Goal: Transaction & Acquisition: Purchase product/service

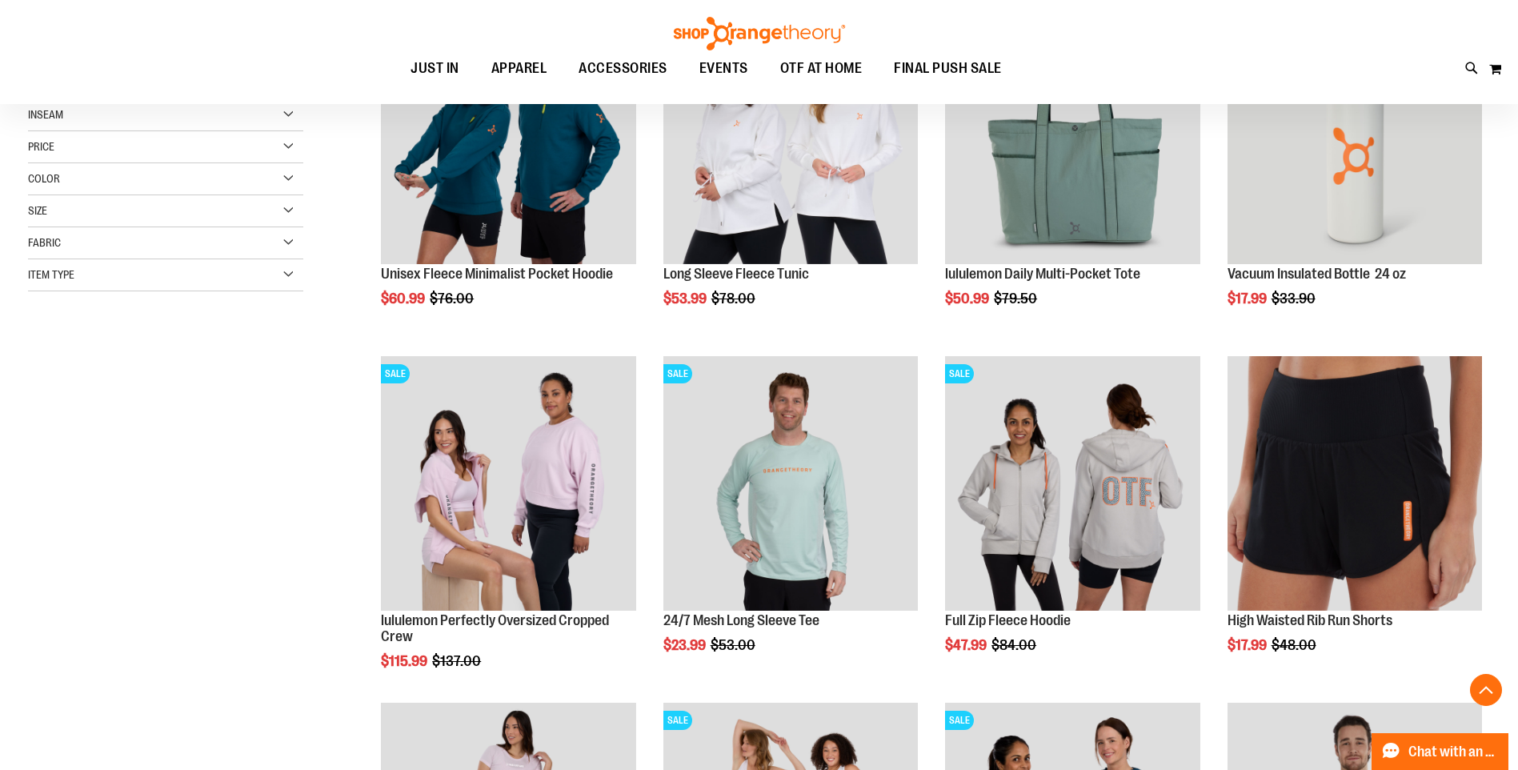
scroll to position [479, 0]
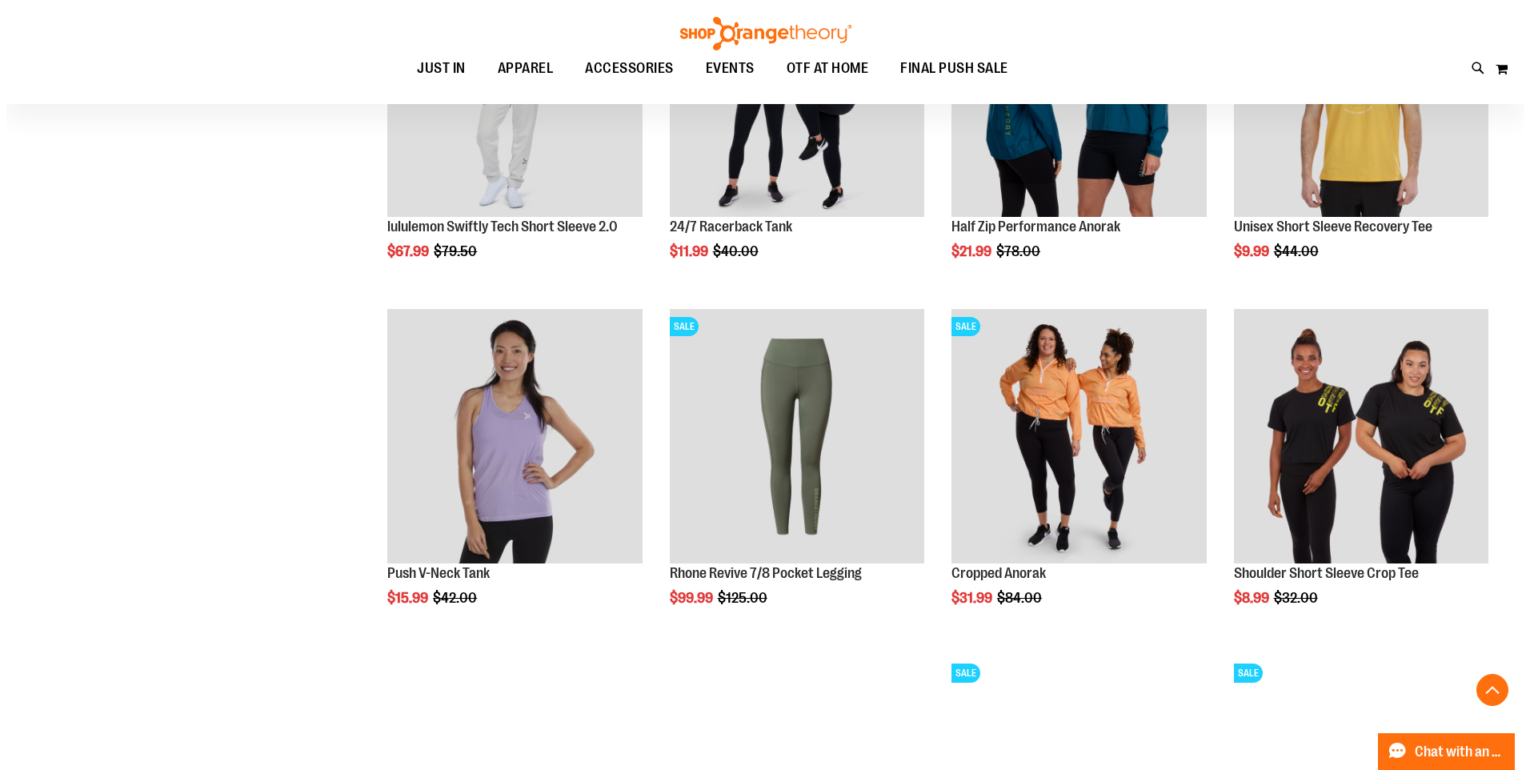
scroll to position [1119, 0]
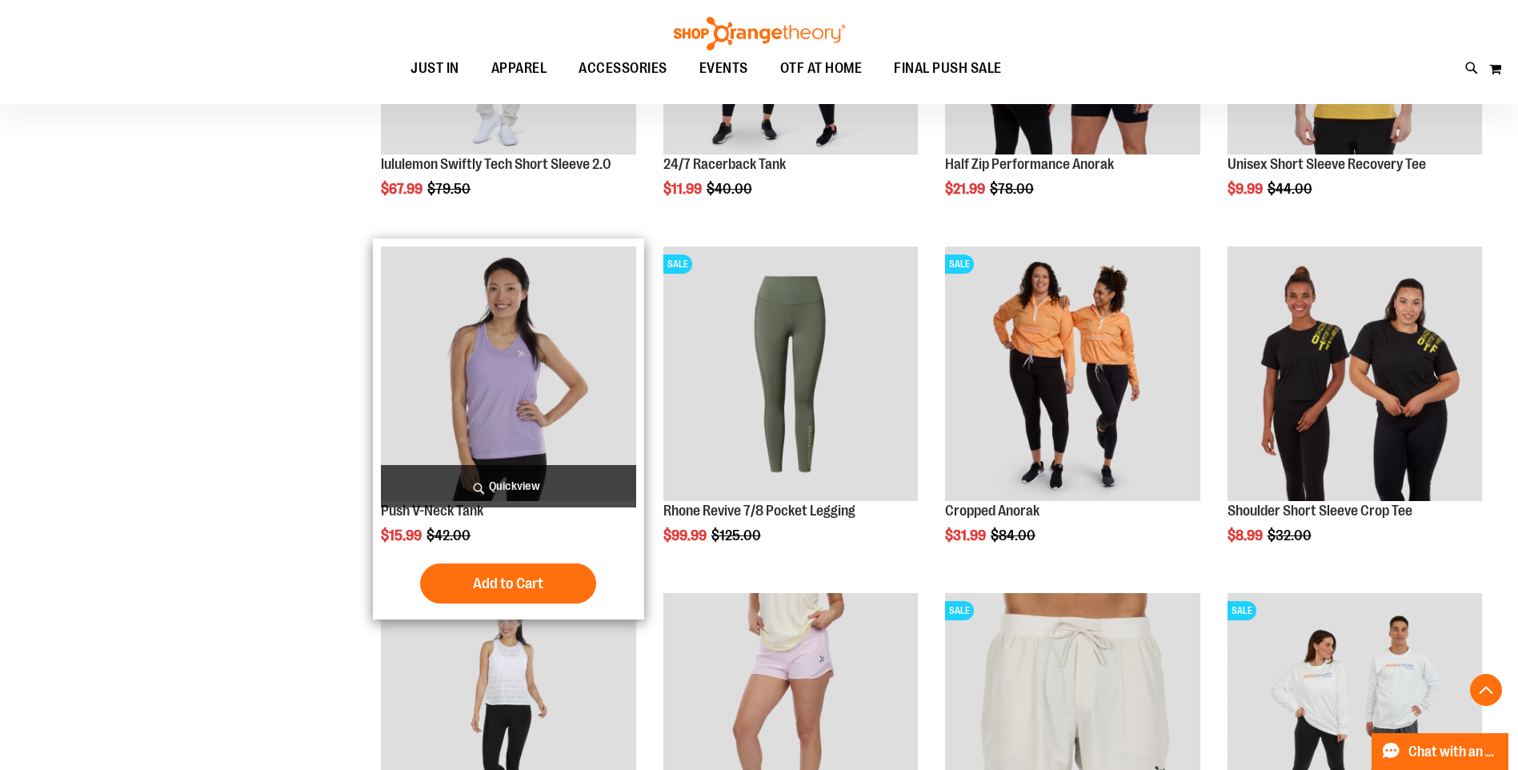
click at [442, 504] on span "Quickview" at bounding box center [508, 486] width 254 height 42
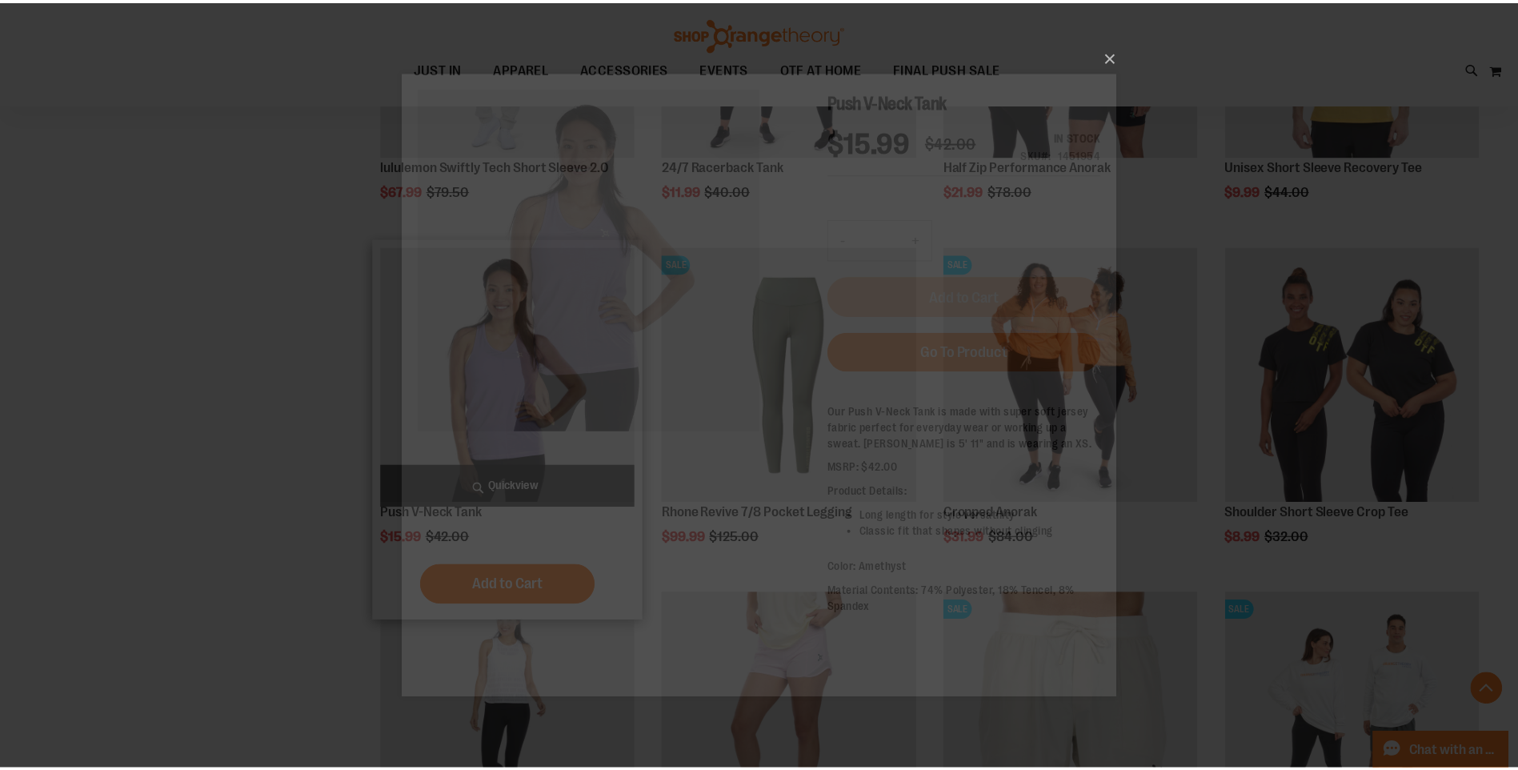
scroll to position [0, 0]
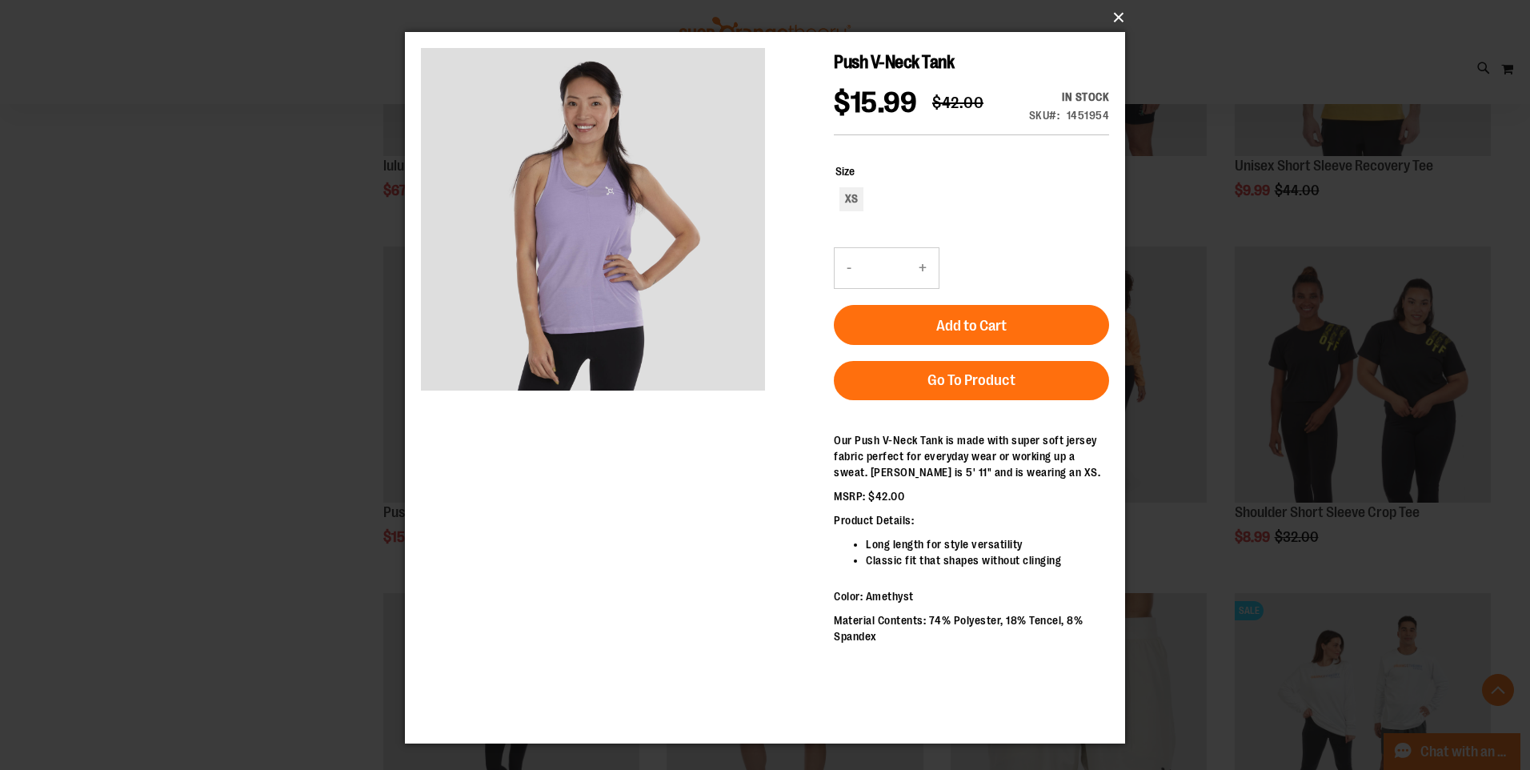
click at [1118, 20] on button "×" at bounding box center [770, 17] width 720 height 35
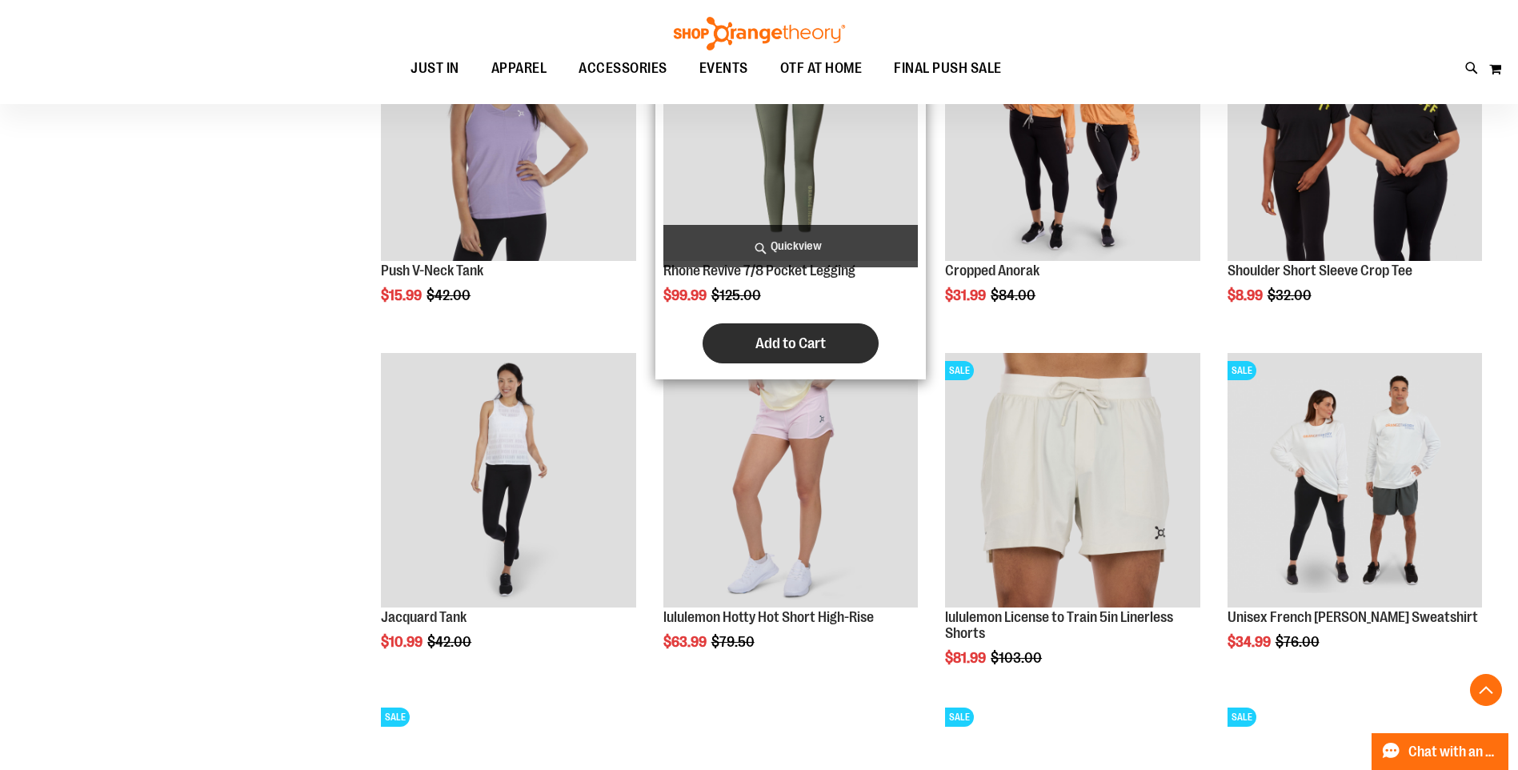
scroll to position [1439, 0]
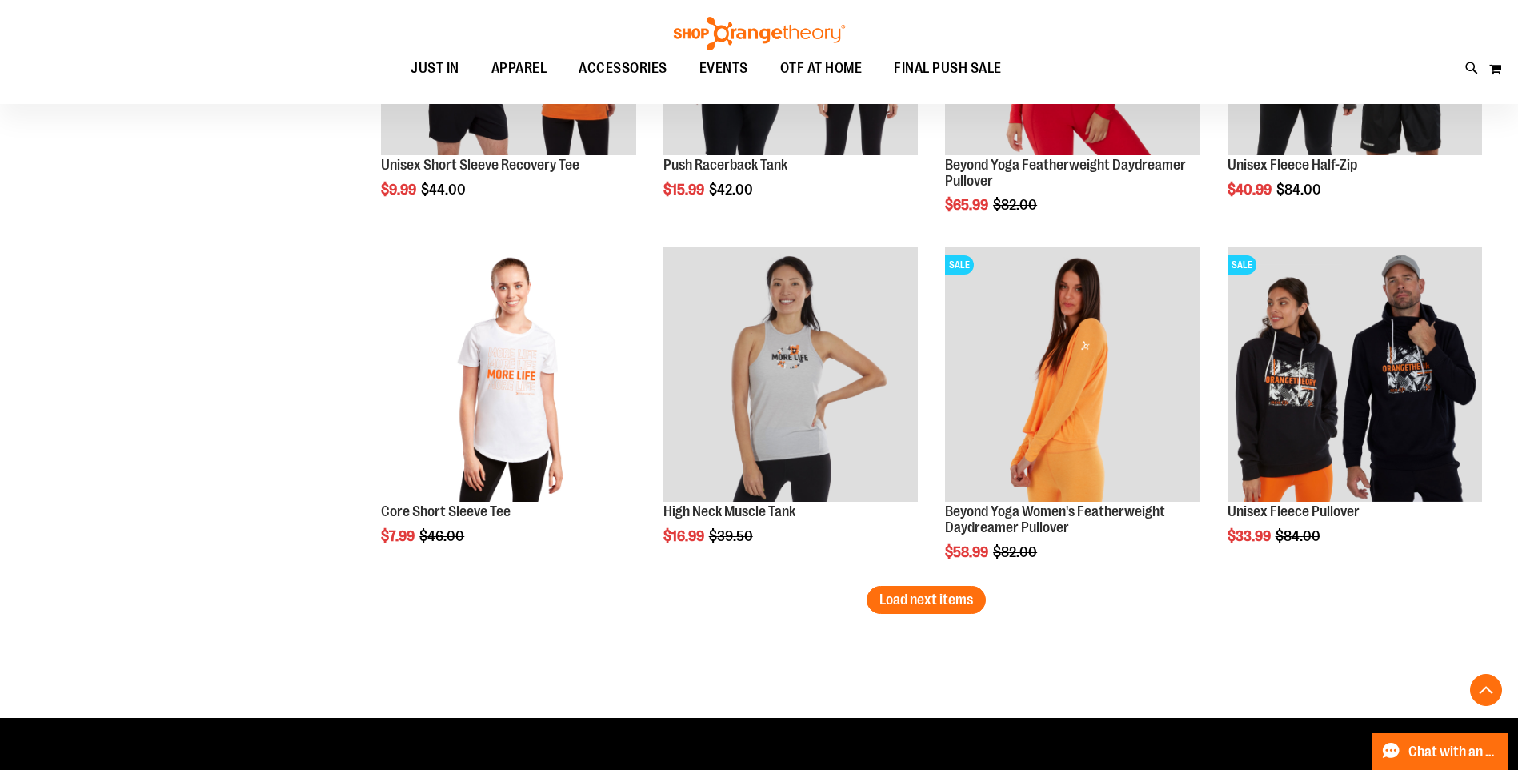
scroll to position [2879, 0]
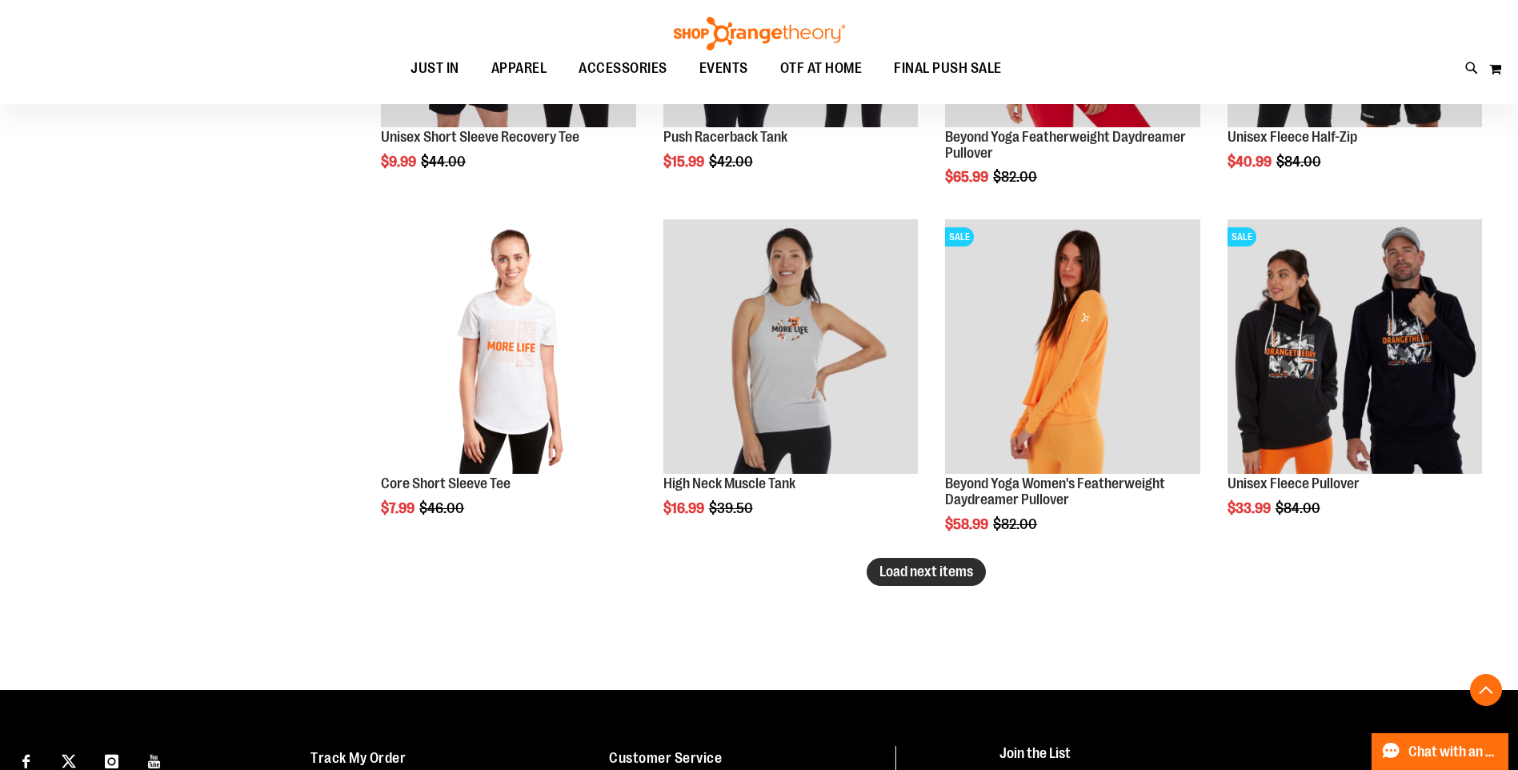
click at [943, 572] on span "Load next items" at bounding box center [926, 571] width 94 height 16
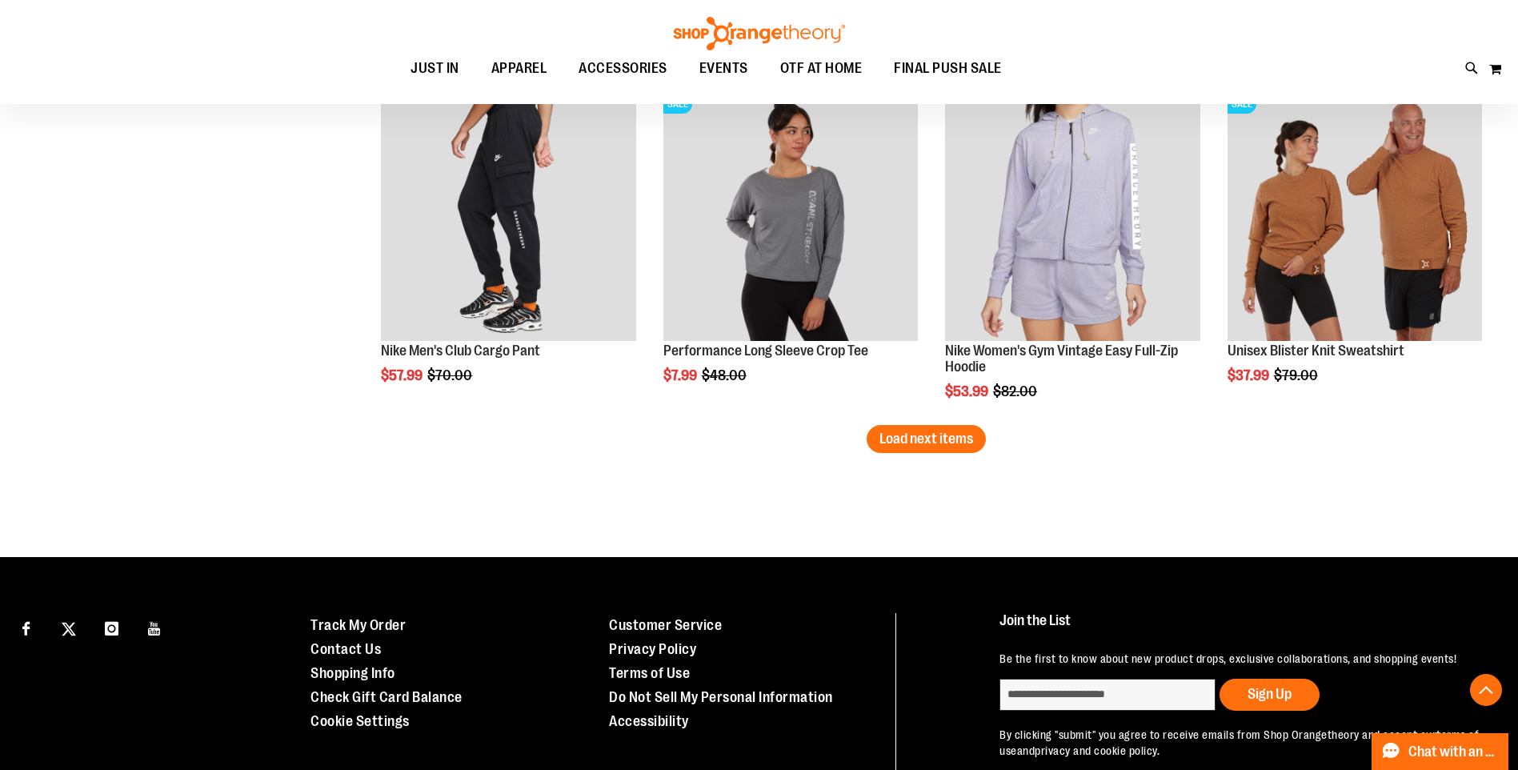
scroll to position [4079, 0]
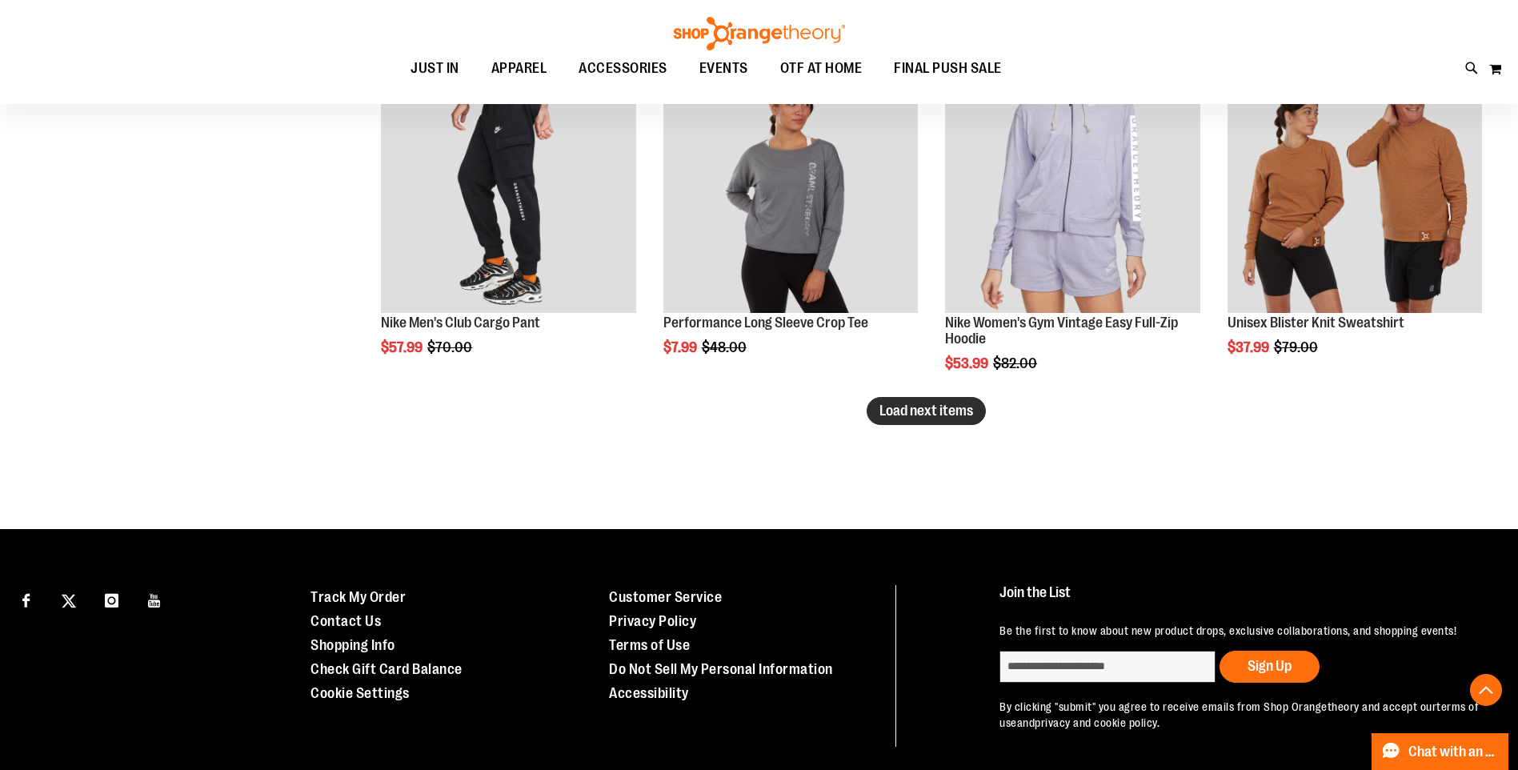
click at [958, 411] on span "Load next items" at bounding box center [926, 410] width 94 height 16
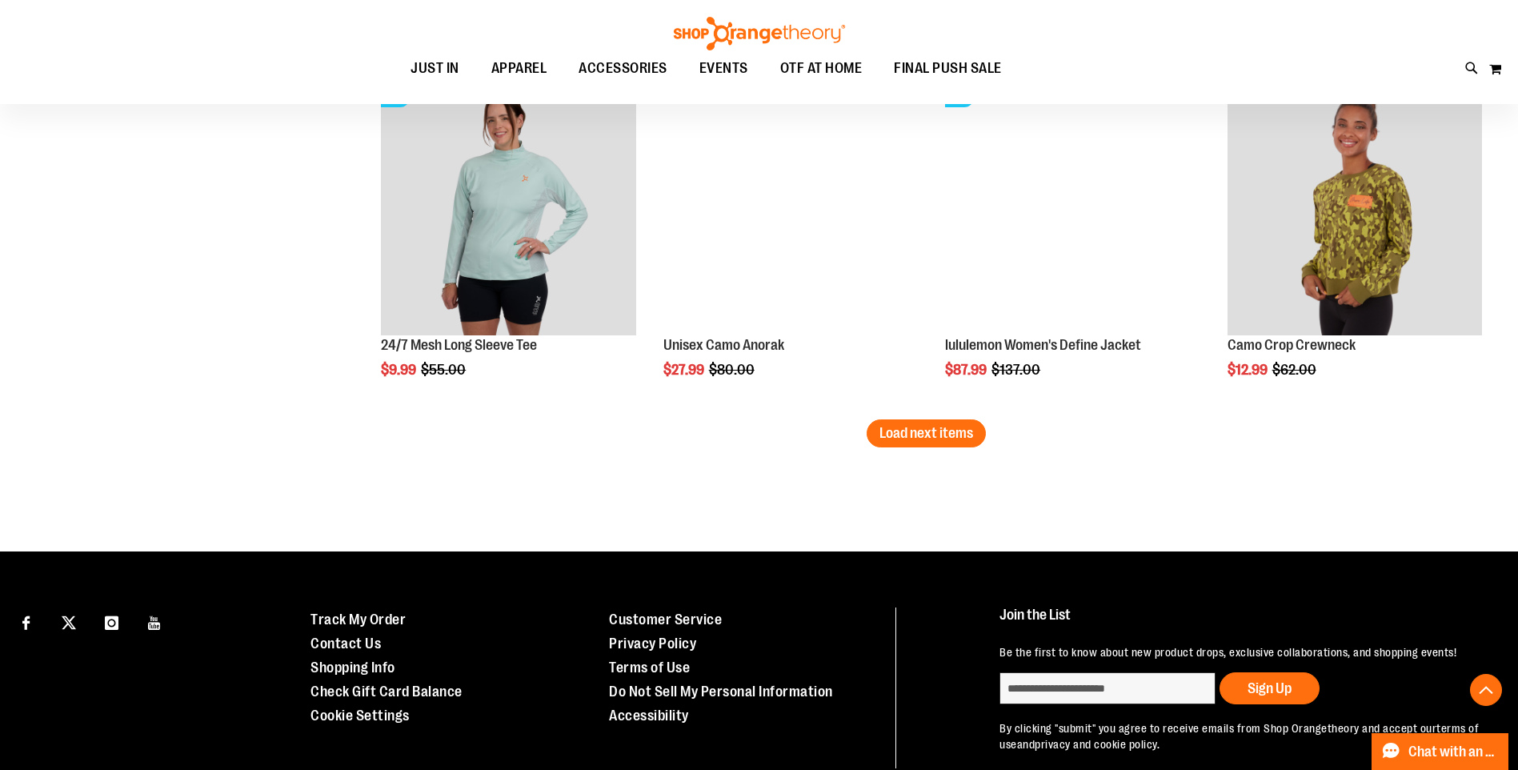
scroll to position [5119, 0]
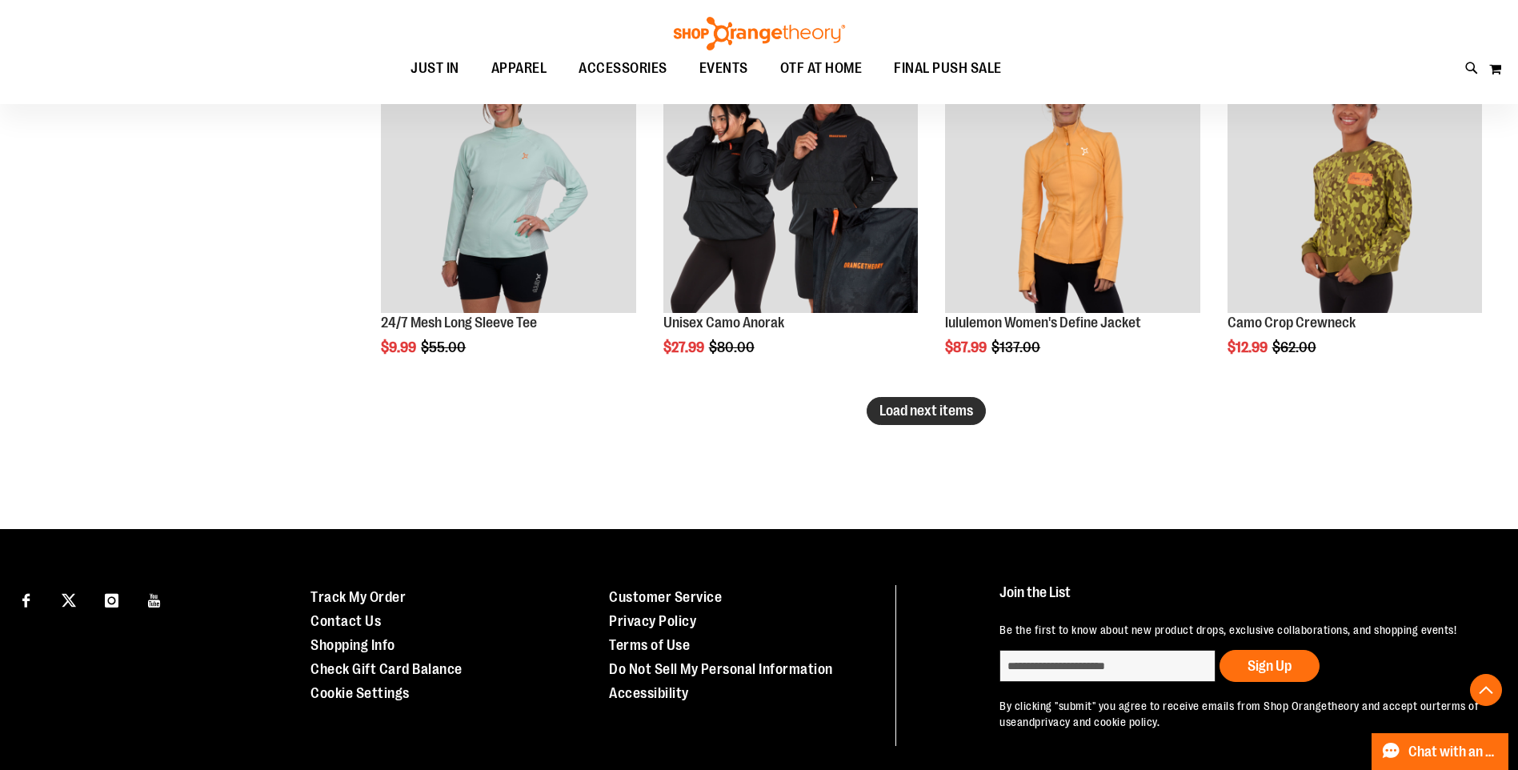
click at [962, 412] on span "Load next items" at bounding box center [926, 410] width 94 height 16
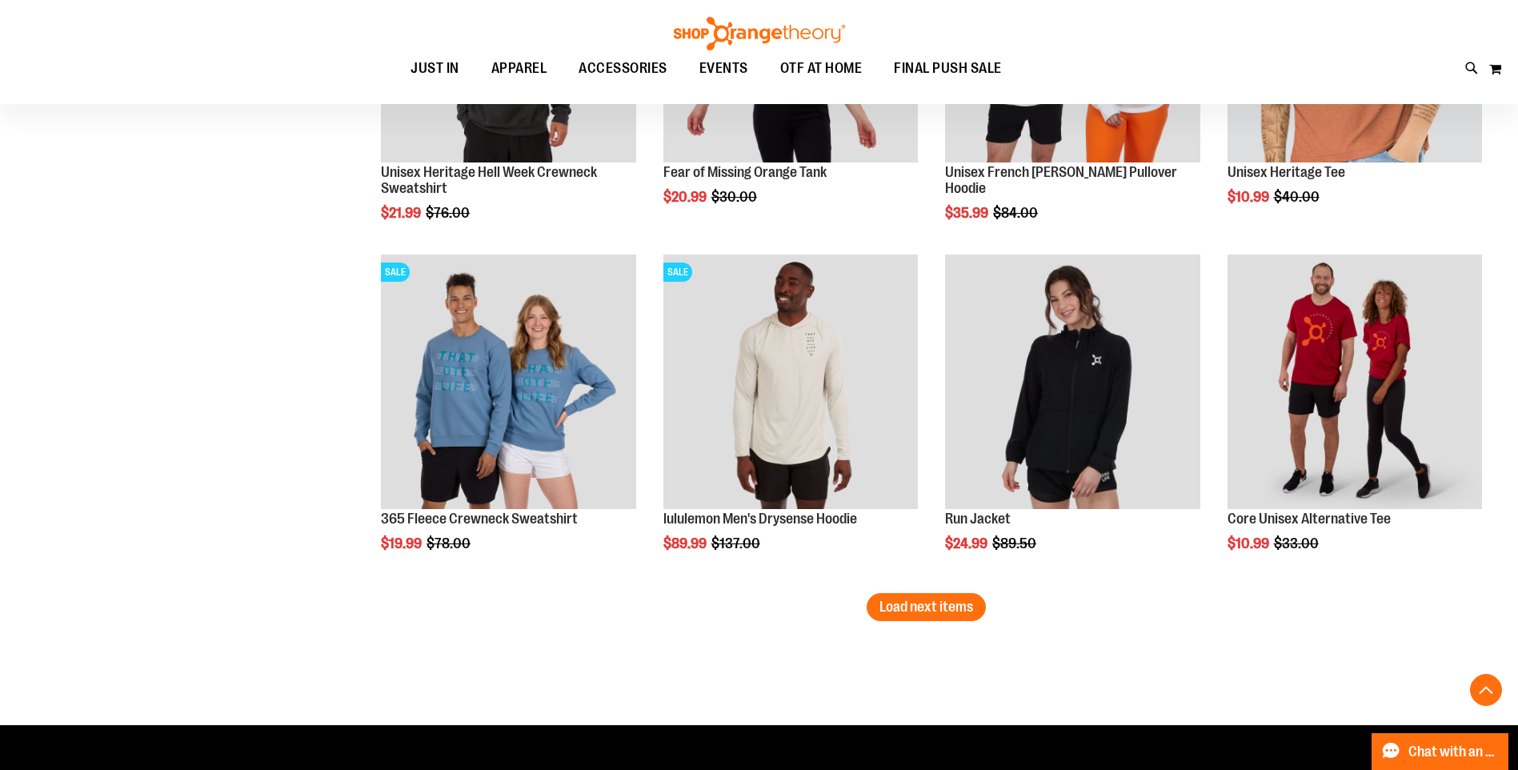
scroll to position [5999, 0]
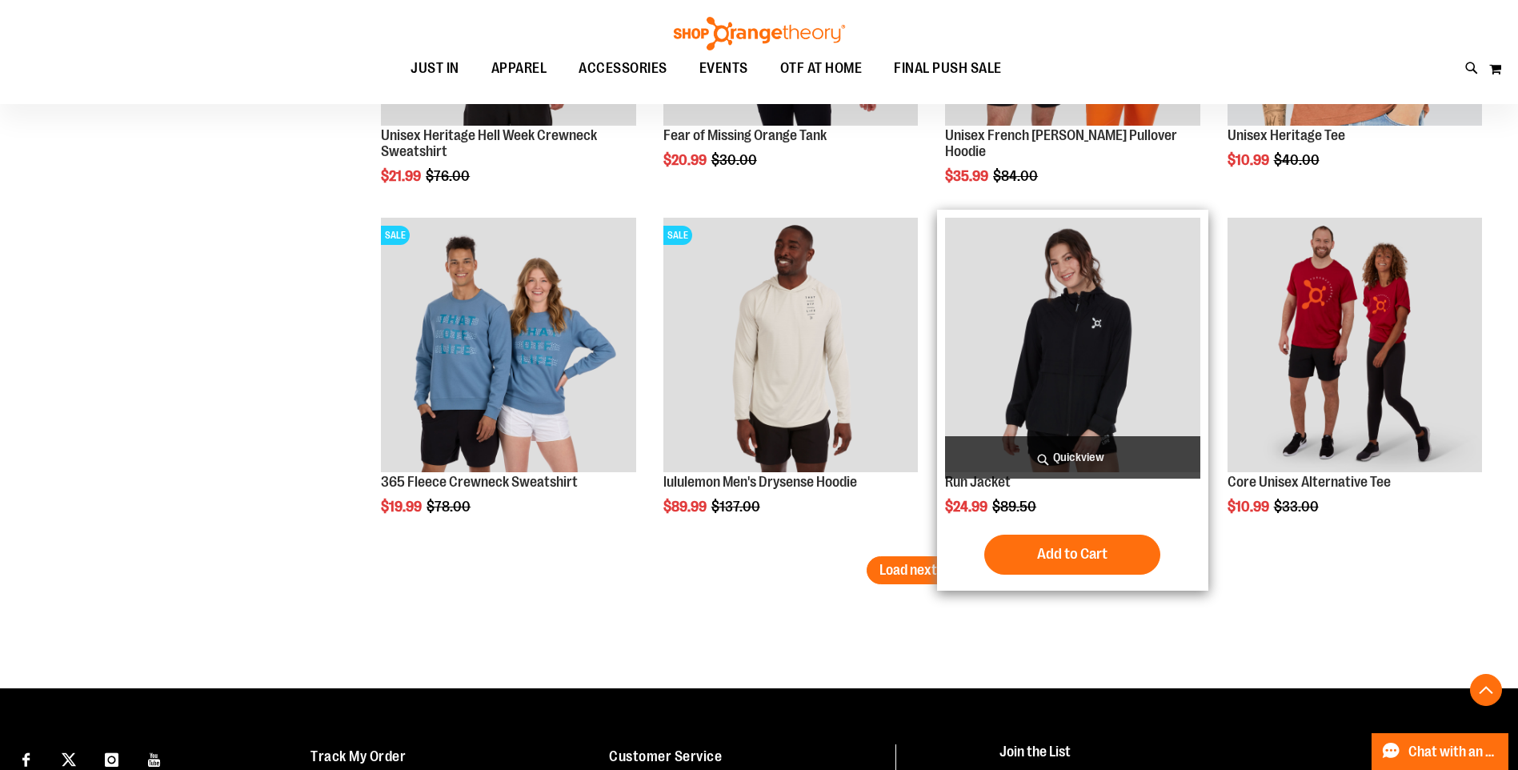
click at [1052, 417] on img "product" at bounding box center [1072, 345] width 254 height 254
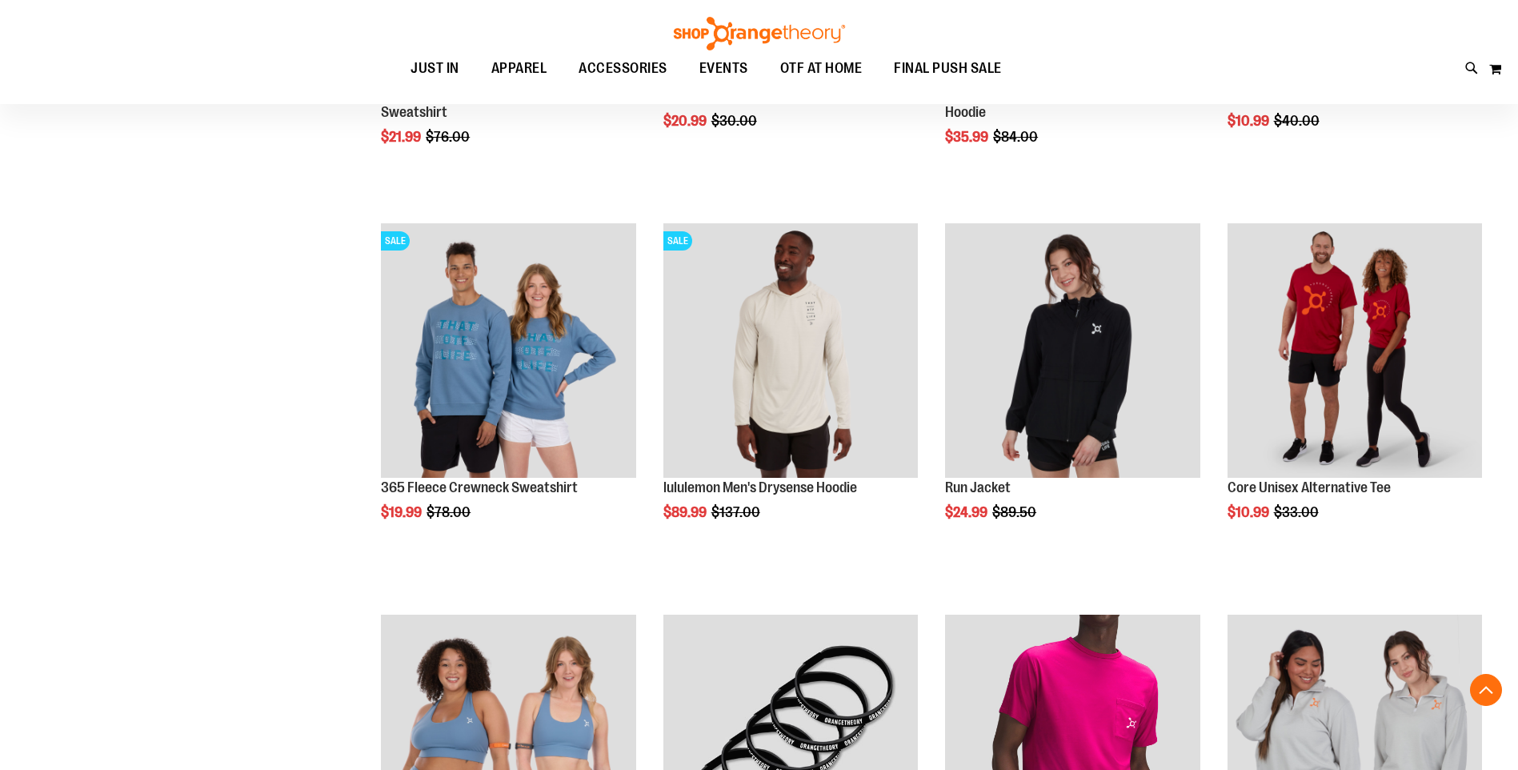
scroll to position [959, 0]
